Goal: Information Seeking & Learning: Learn about a topic

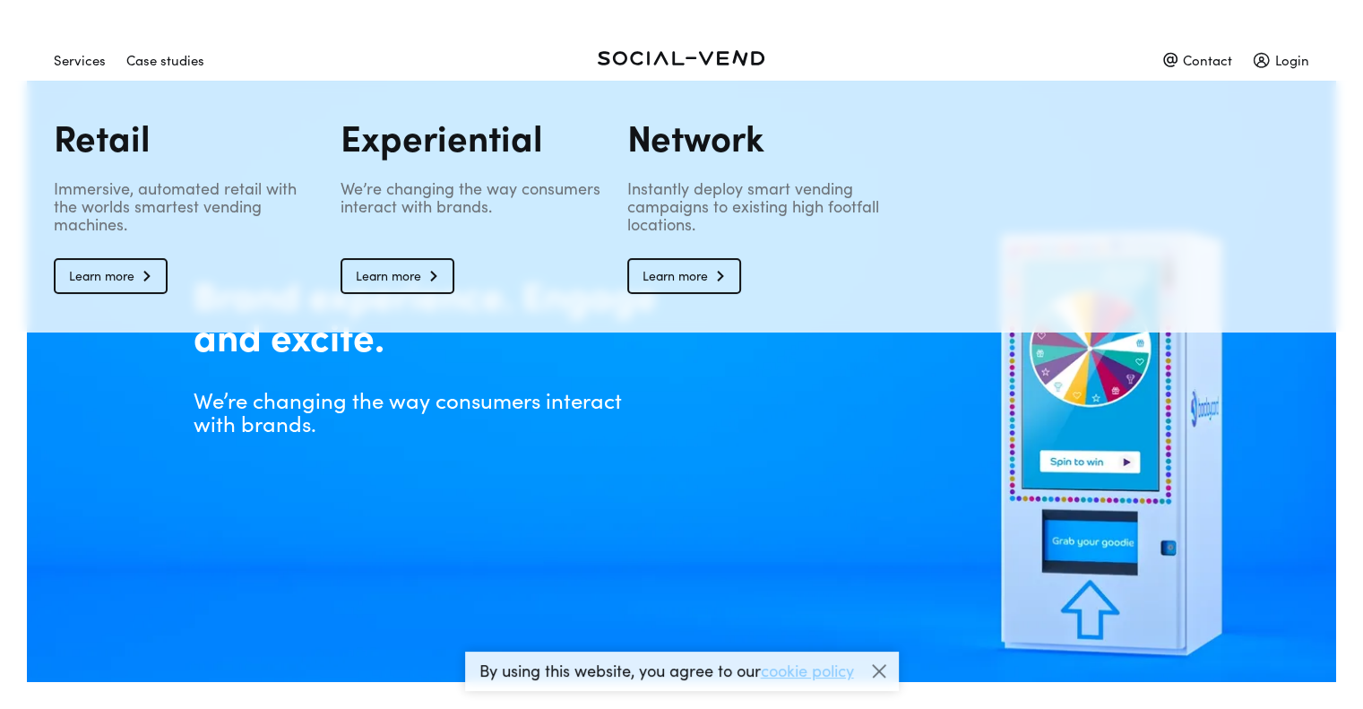
click at [92, 60] on div "Services" at bounding box center [80, 59] width 52 height 31
click at [128, 284] on link "Learn more" at bounding box center [111, 276] width 114 height 36
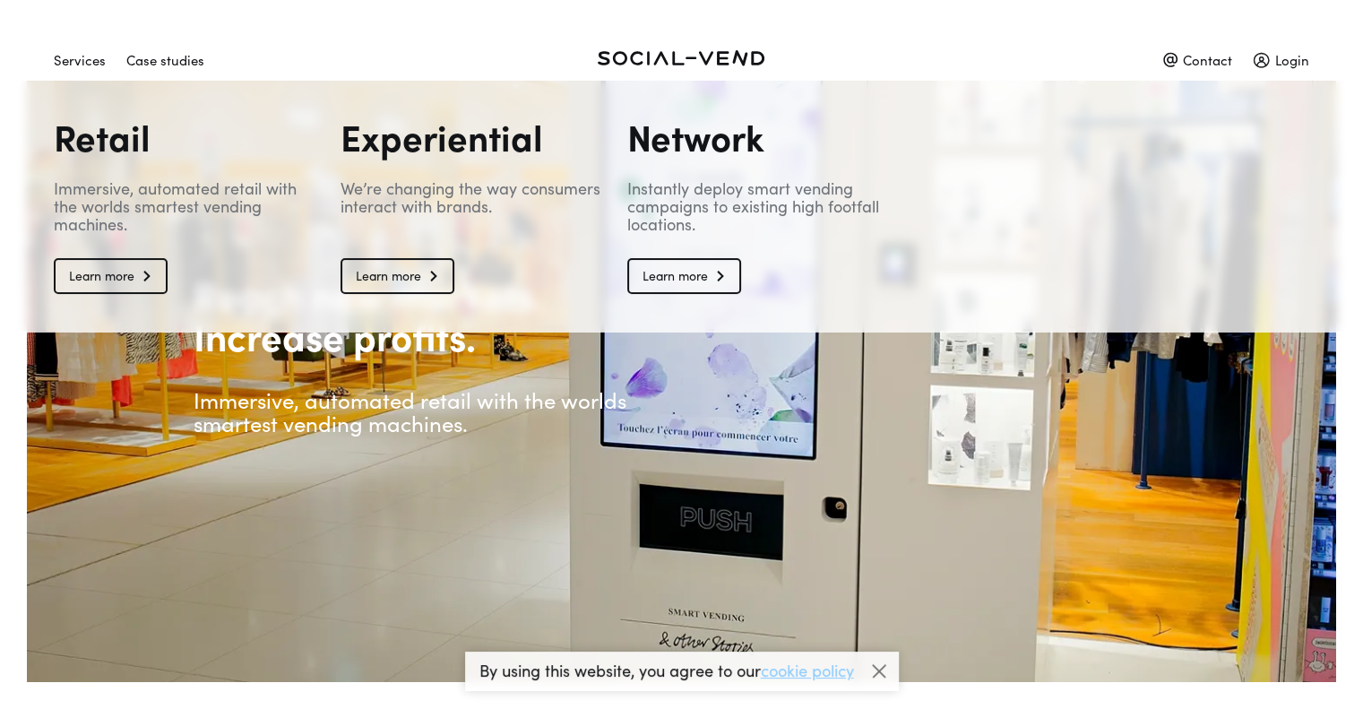
click at [72, 50] on div "Services" at bounding box center [80, 59] width 52 height 31
click at [394, 274] on link "Learn more" at bounding box center [398, 276] width 114 height 36
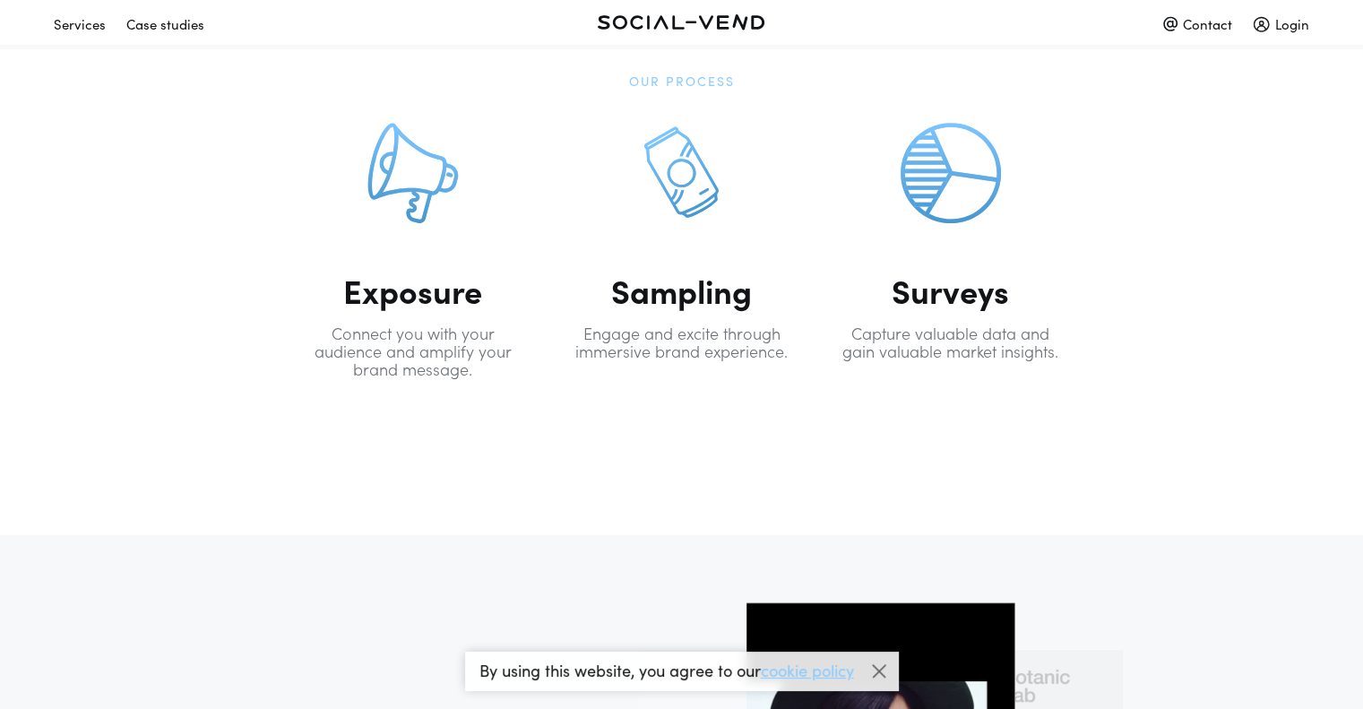
scroll to position [920, 0]
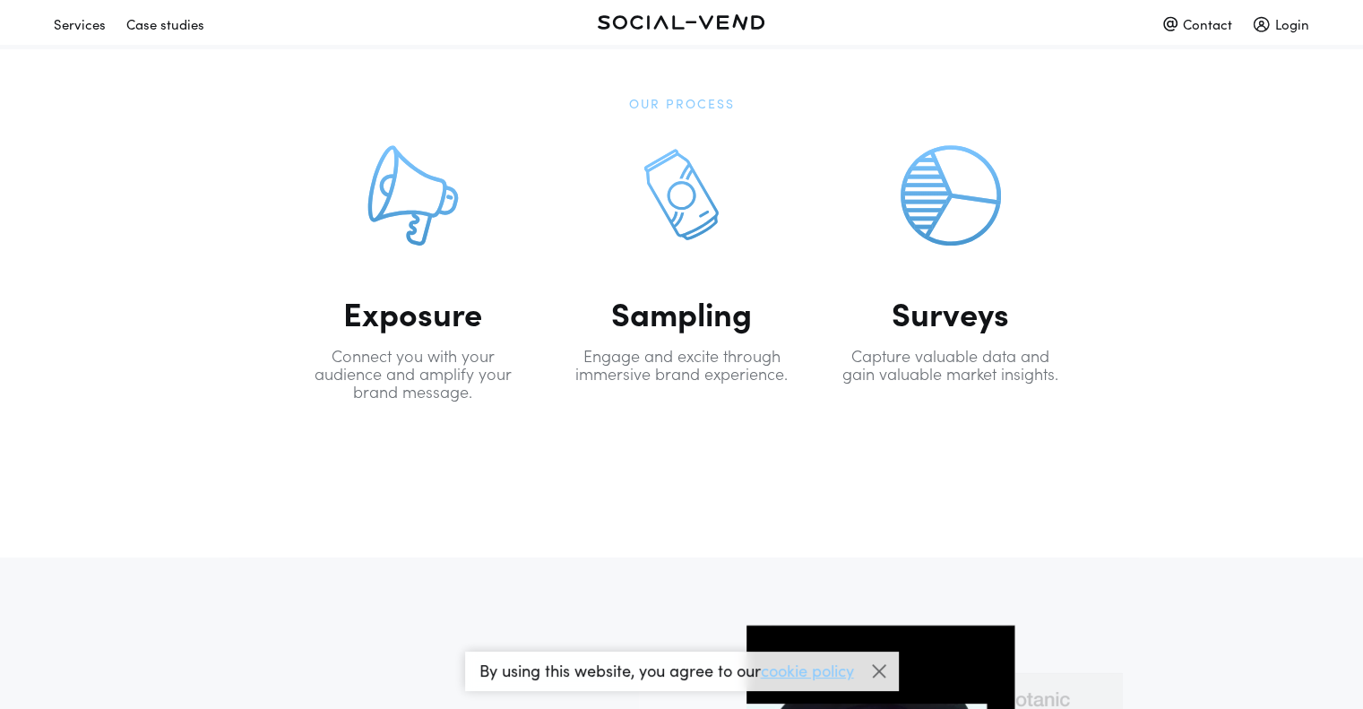
click at [706, 315] on h2 "Sampling" at bounding box center [682, 313] width 224 height 32
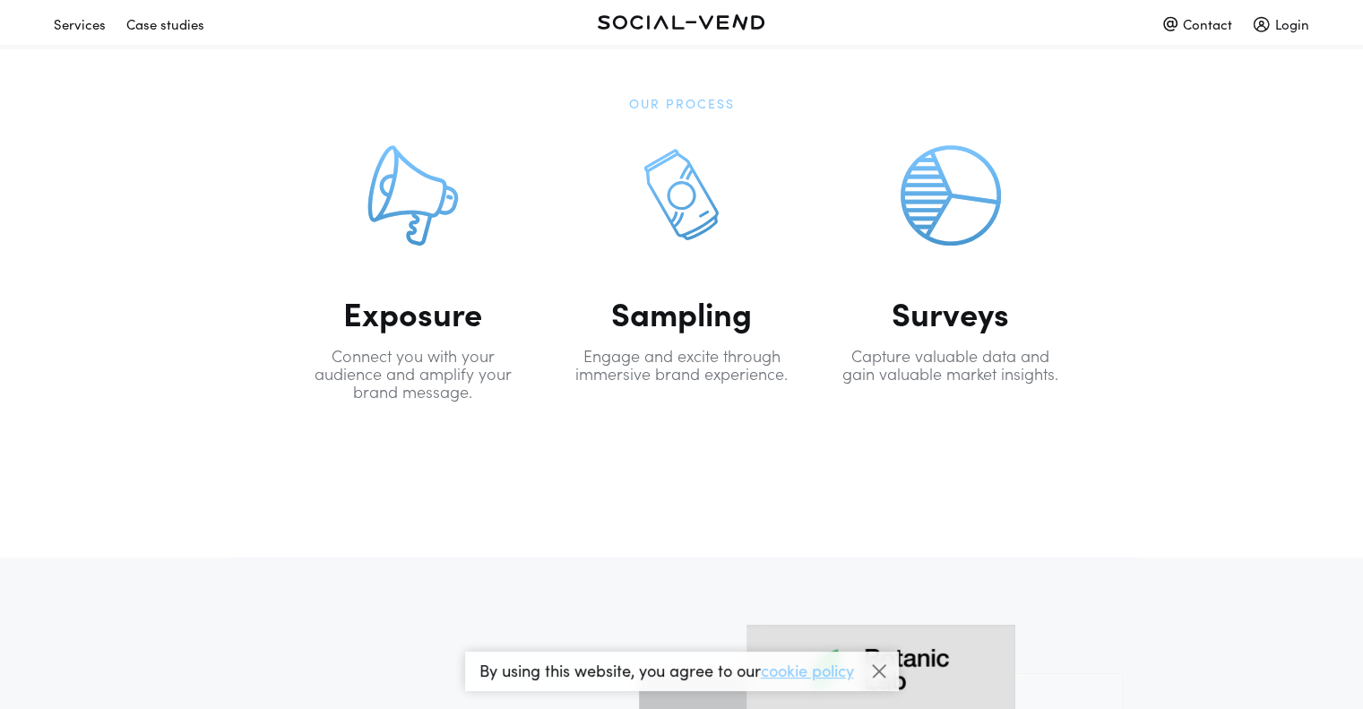
click at [666, 179] on div at bounding box center [682, 195] width 100 height 100
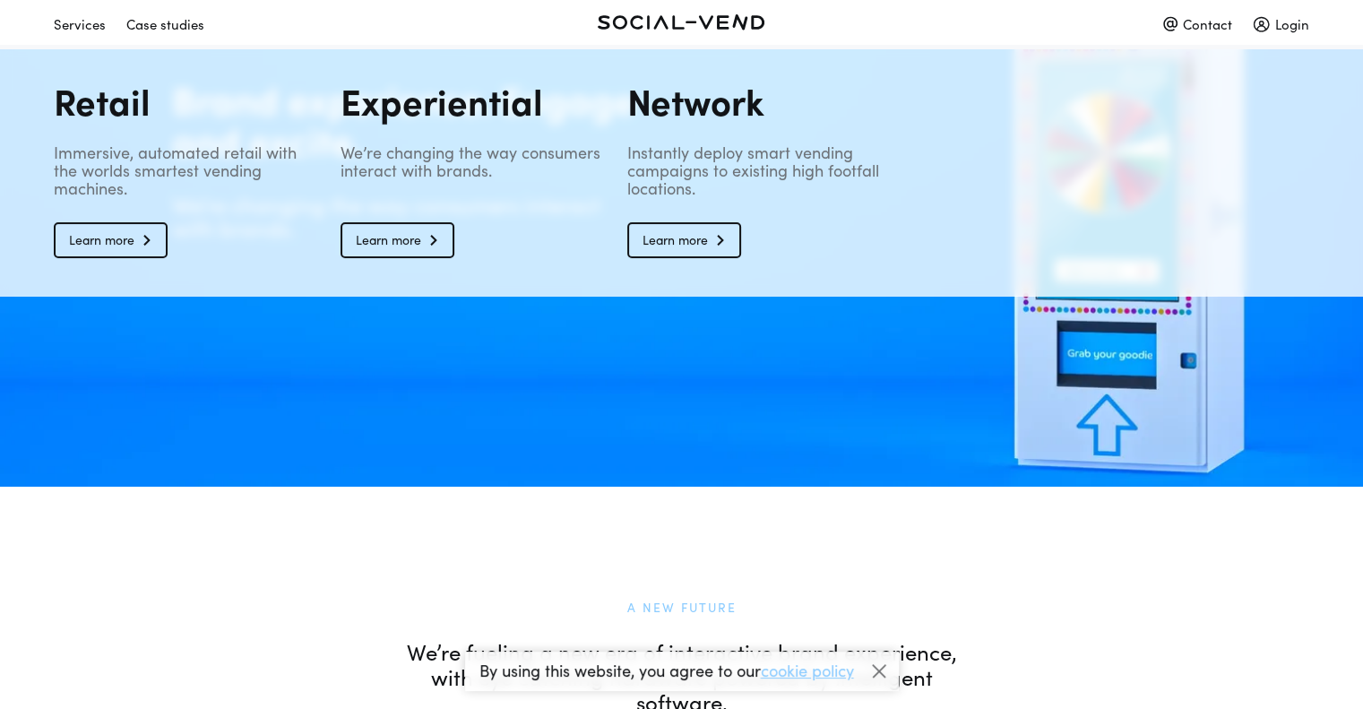
scroll to position [0, 0]
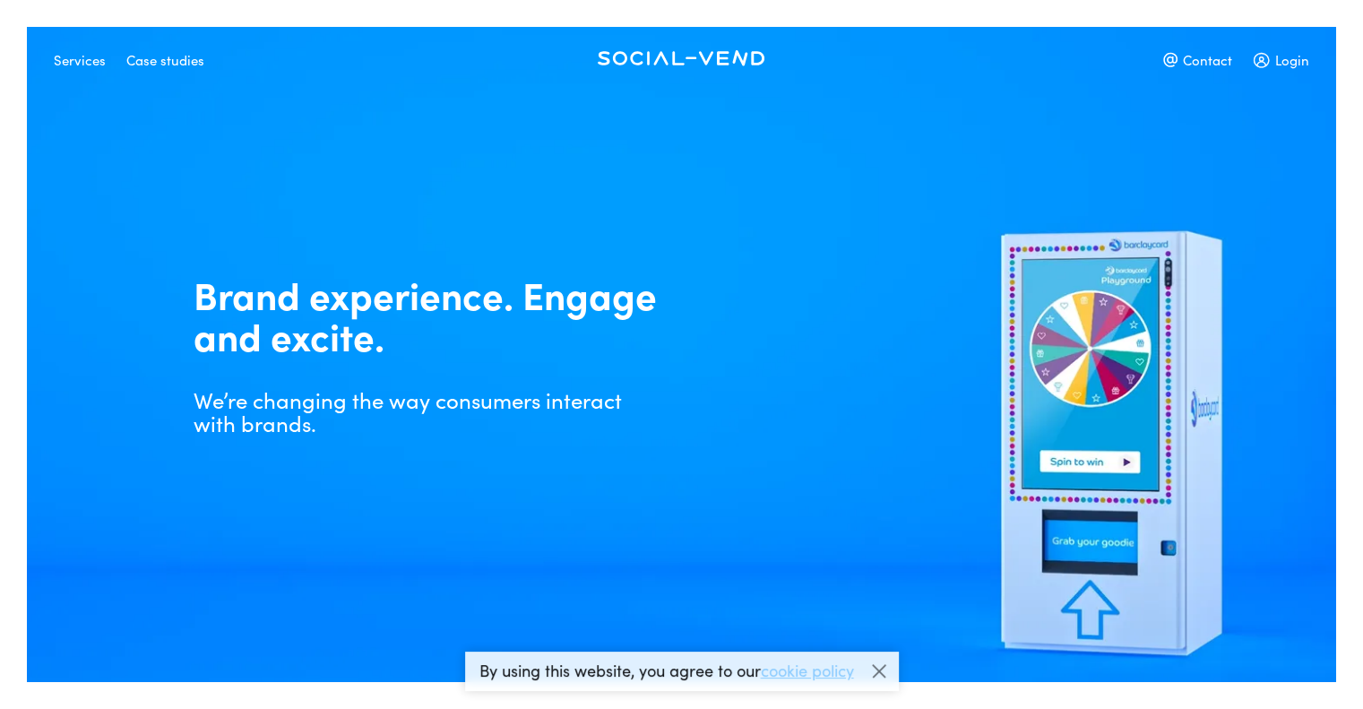
click at [879, 670] on div at bounding box center [879, 671] width 27 height 27
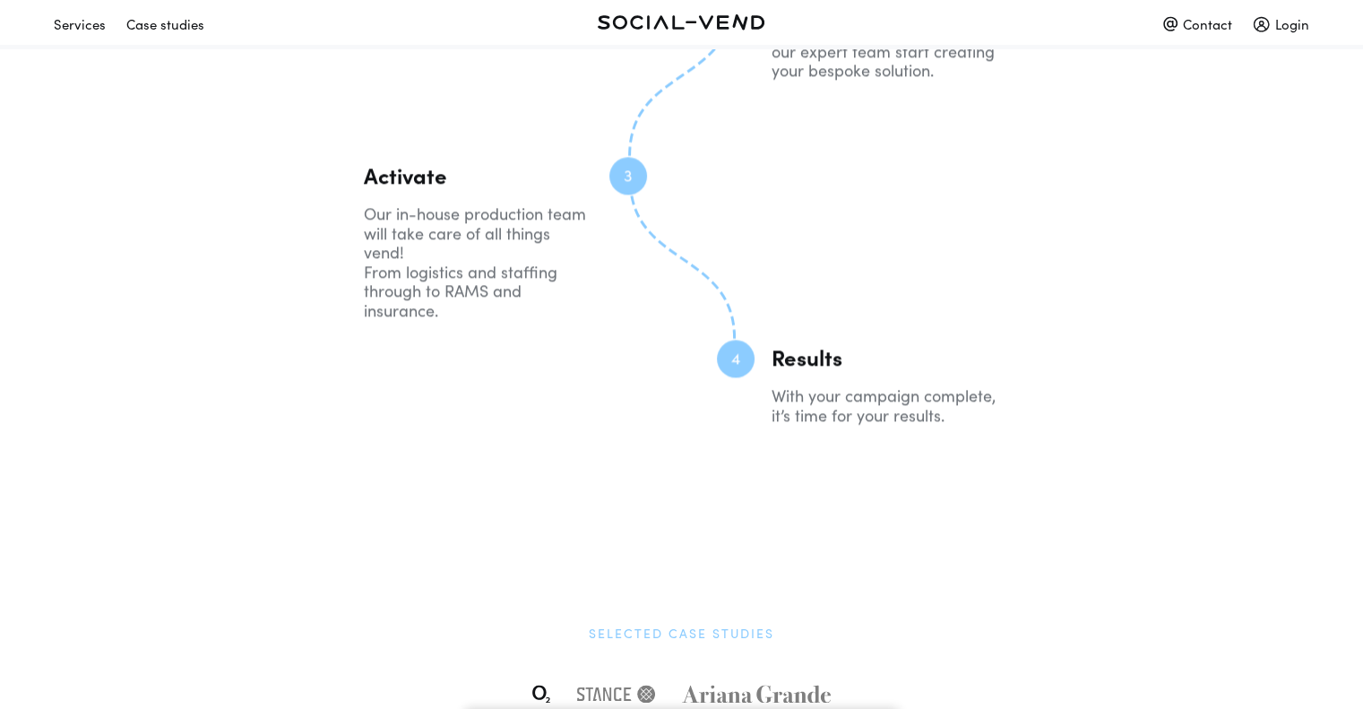
scroll to position [2779, 0]
